Goal: Information Seeking & Learning: Learn about a topic

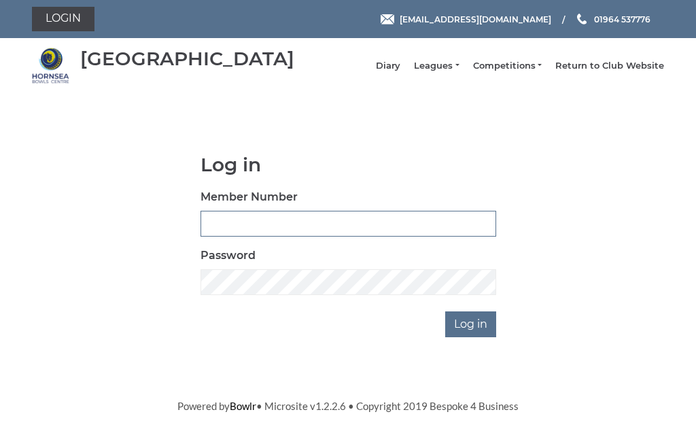
click at [241, 230] on input "Member Number" at bounding box center [349, 224] width 296 height 26
type input "0482"
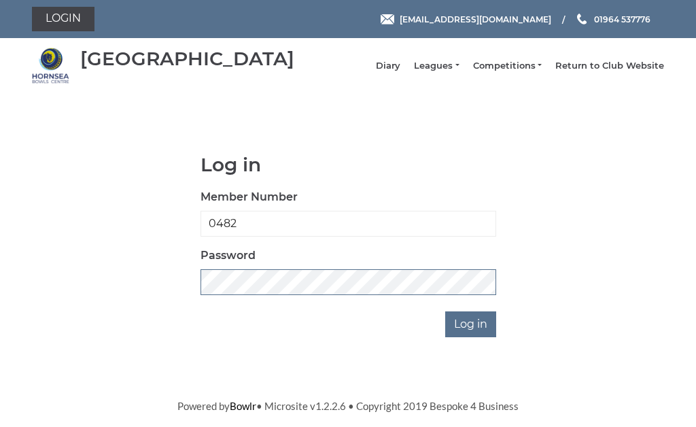
scroll to position [194, 0]
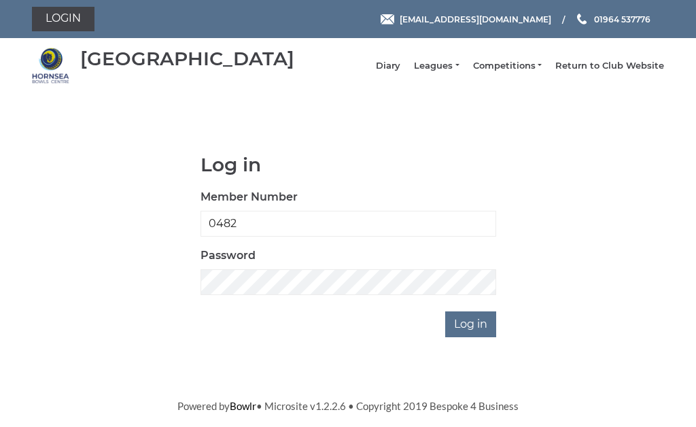
click at [493, 311] on input "Log in" at bounding box center [470, 324] width 51 height 26
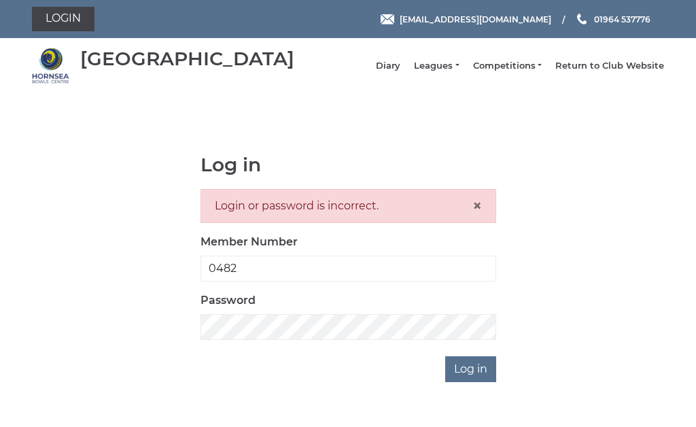
click at [454, 66] on li "Leagues Club leagues - Winter 2025-6 Club leagues - Summer 2025 Club leagues - …" at bounding box center [429, 66] width 58 height 26
click at [457, 71] on link "Leagues" at bounding box center [436, 66] width 45 height 12
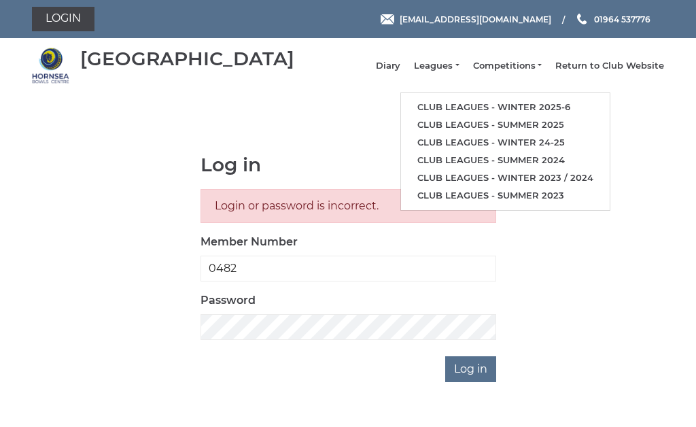
click at [557, 105] on link "Club leagues - Winter 2025-6" at bounding box center [505, 108] width 209 height 18
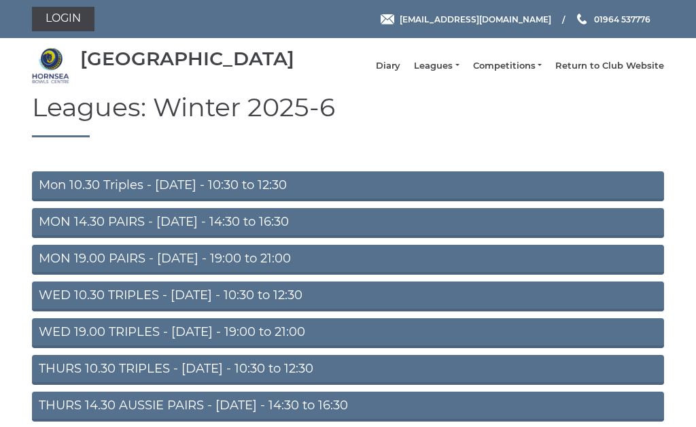
click at [247, 229] on link "MON 14.30 PAIRS - Monday - 14:30 to 16:30" at bounding box center [348, 223] width 632 height 30
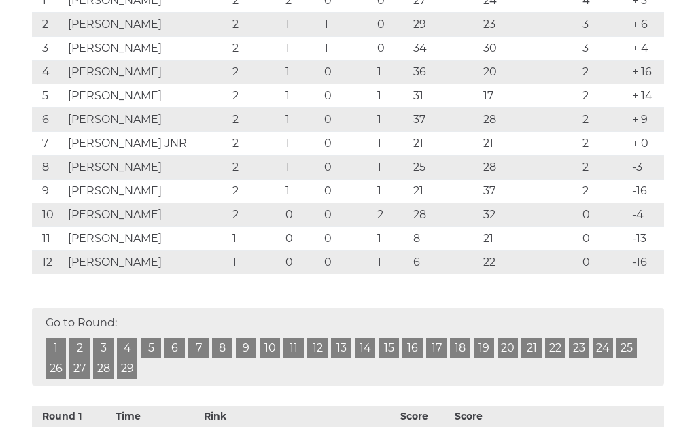
scroll to position [295, 0]
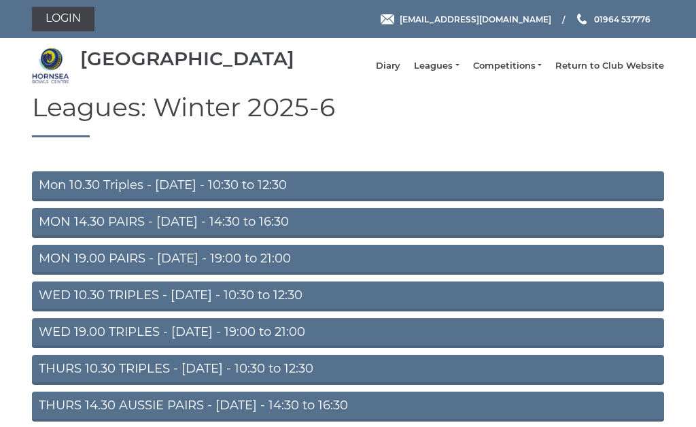
click at [270, 258] on link "MON 19.00 PAIRS - [DATE] - 19:00 to 21:00" at bounding box center [348, 260] width 632 height 30
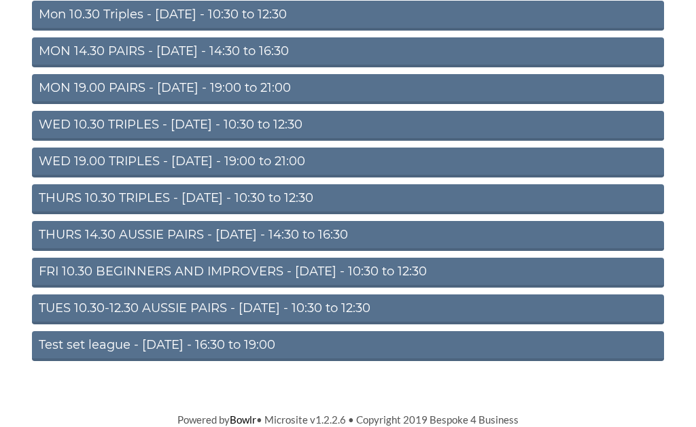
scroll to position [180, 0]
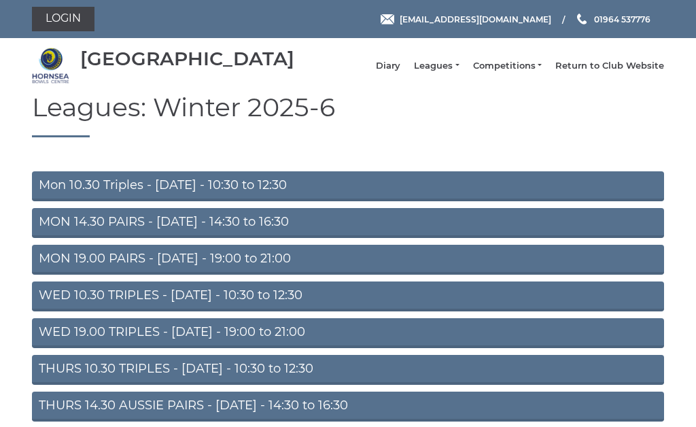
scroll to position [180, 0]
